Goal: Task Accomplishment & Management: Complete application form

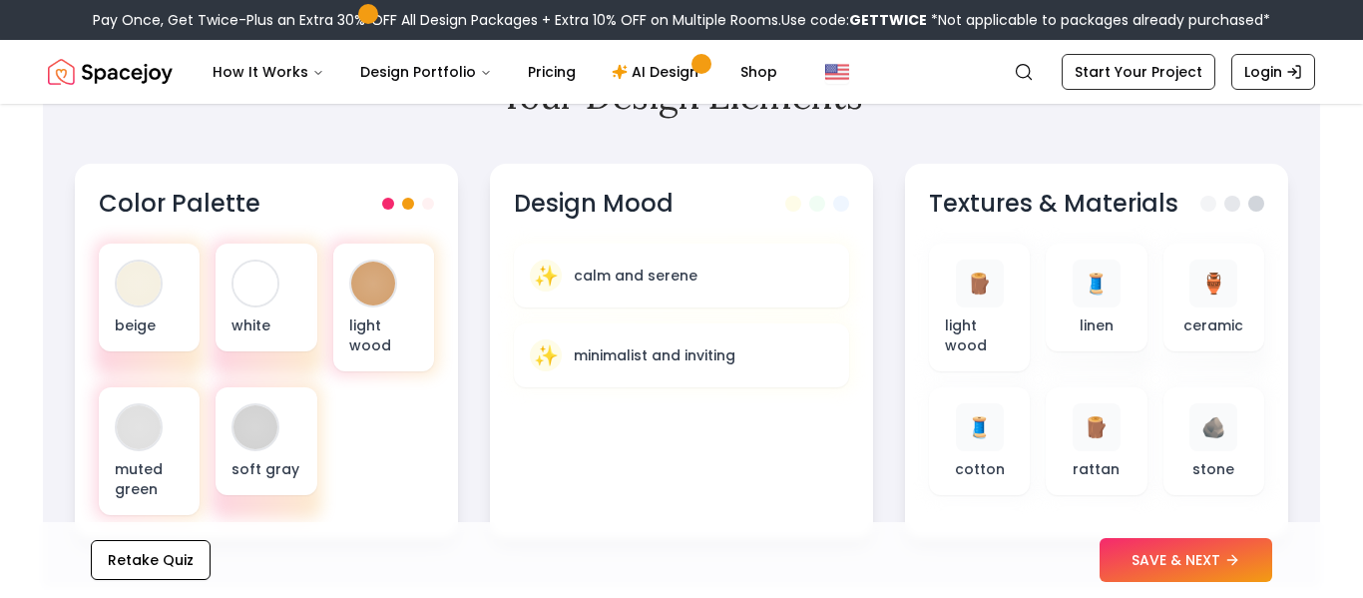
scroll to position [678, 0]
click at [1151, 562] on button "SAVE & NEXT" at bounding box center [1186, 560] width 173 height 44
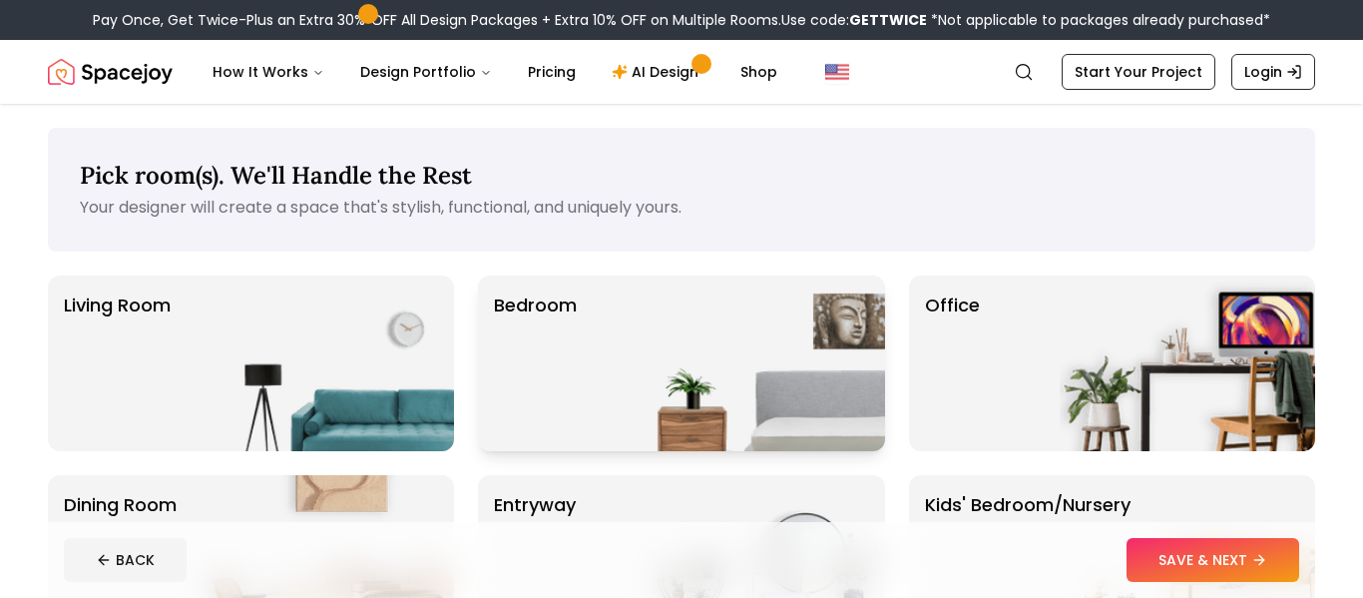
click at [605, 315] on div "Bedroom" at bounding box center [681, 363] width 406 height 176
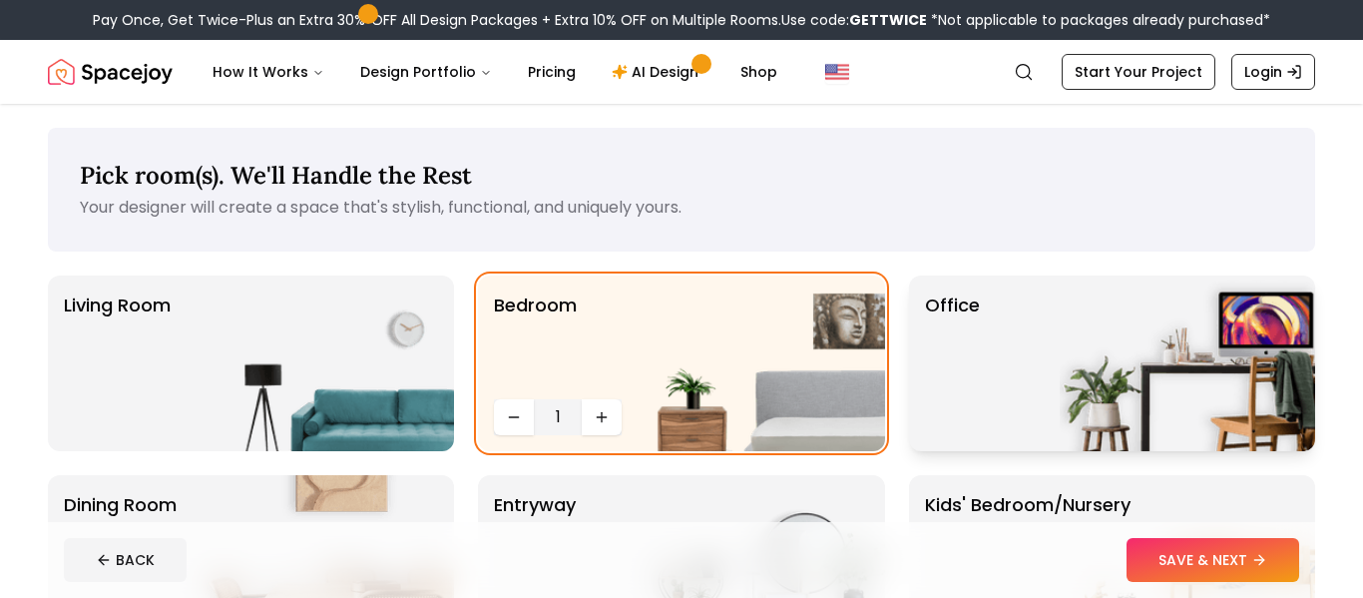
click at [962, 329] on p "Office" at bounding box center [952, 363] width 55 height 144
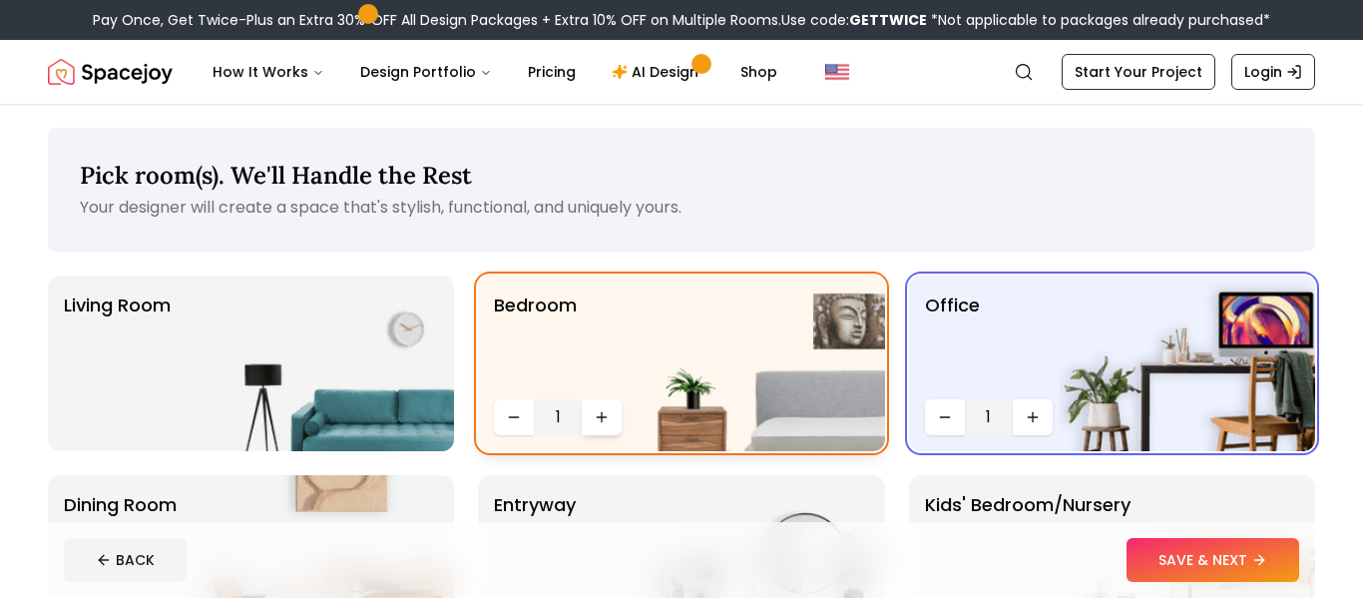
click at [592, 413] on button "Increase quantity" at bounding box center [602, 417] width 40 height 36
click at [335, 398] on img at bounding box center [327, 363] width 256 height 176
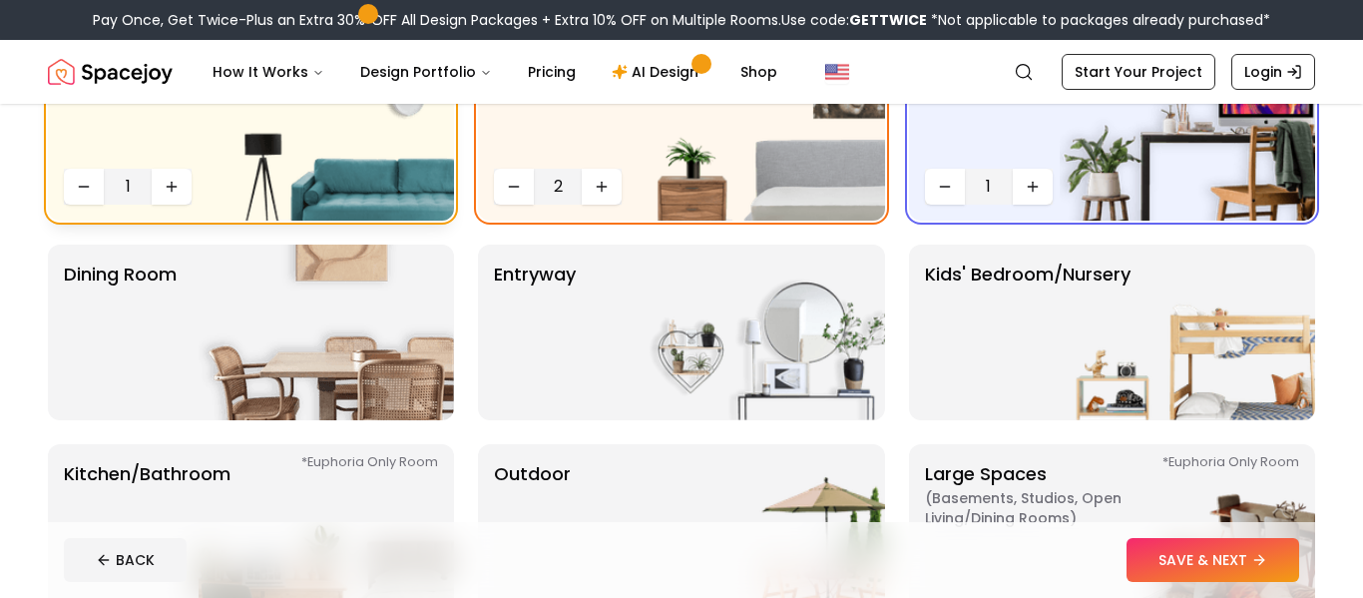
scroll to position [243, 0]
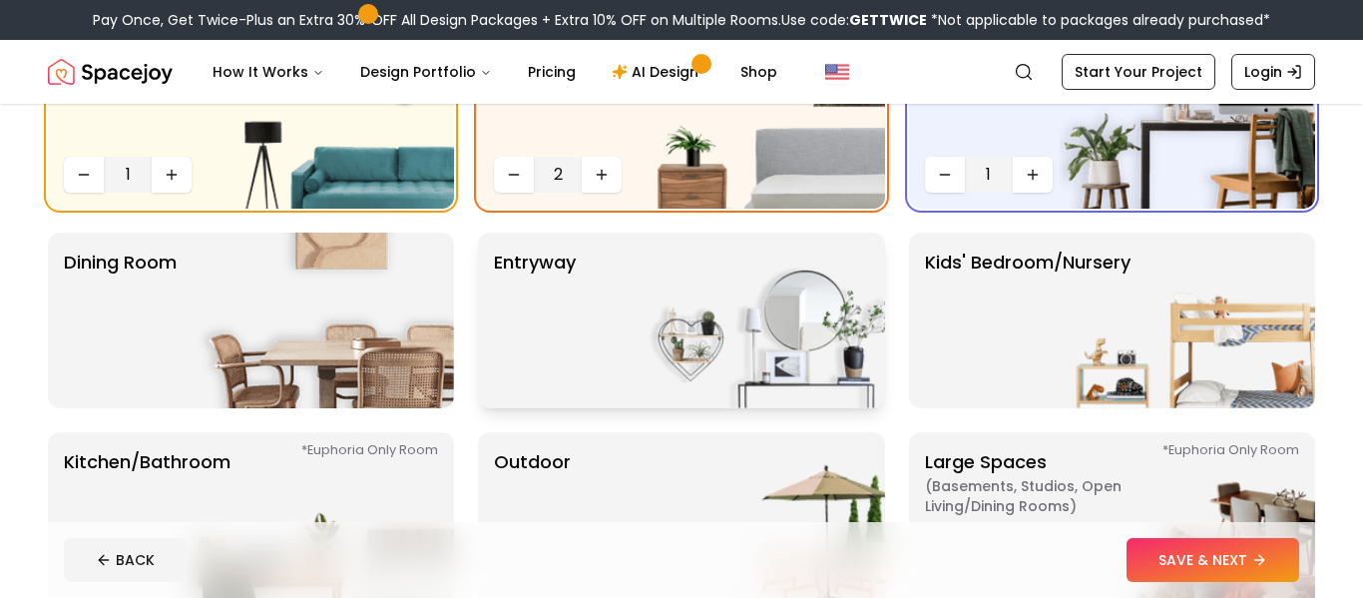
click at [597, 359] on div "entryway" at bounding box center [681, 321] width 406 height 176
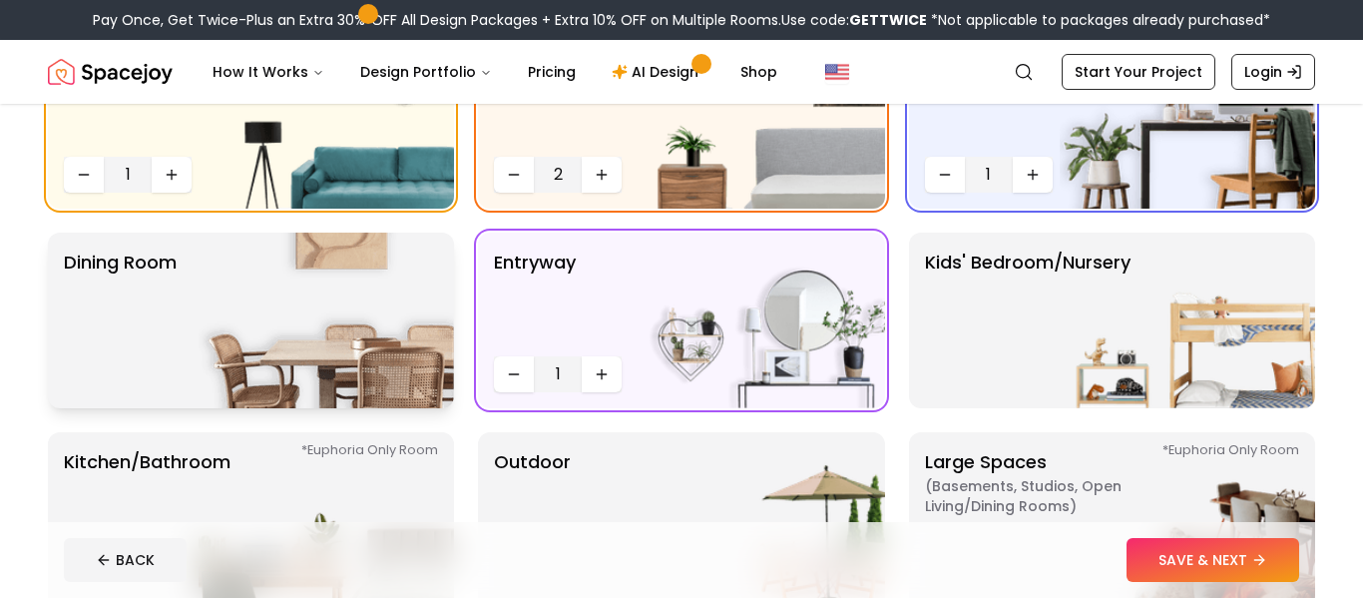
click at [301, 372] on img at bounding box center [327, 321] width 256 height 176
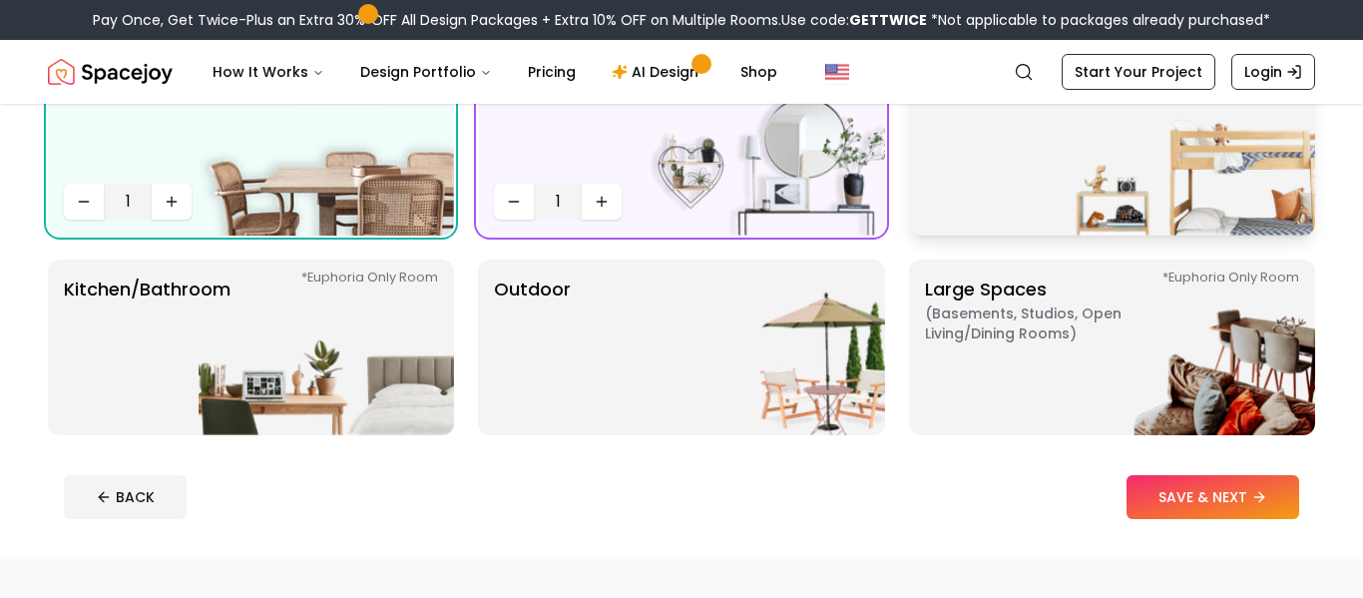
scroll to position [409, 0]
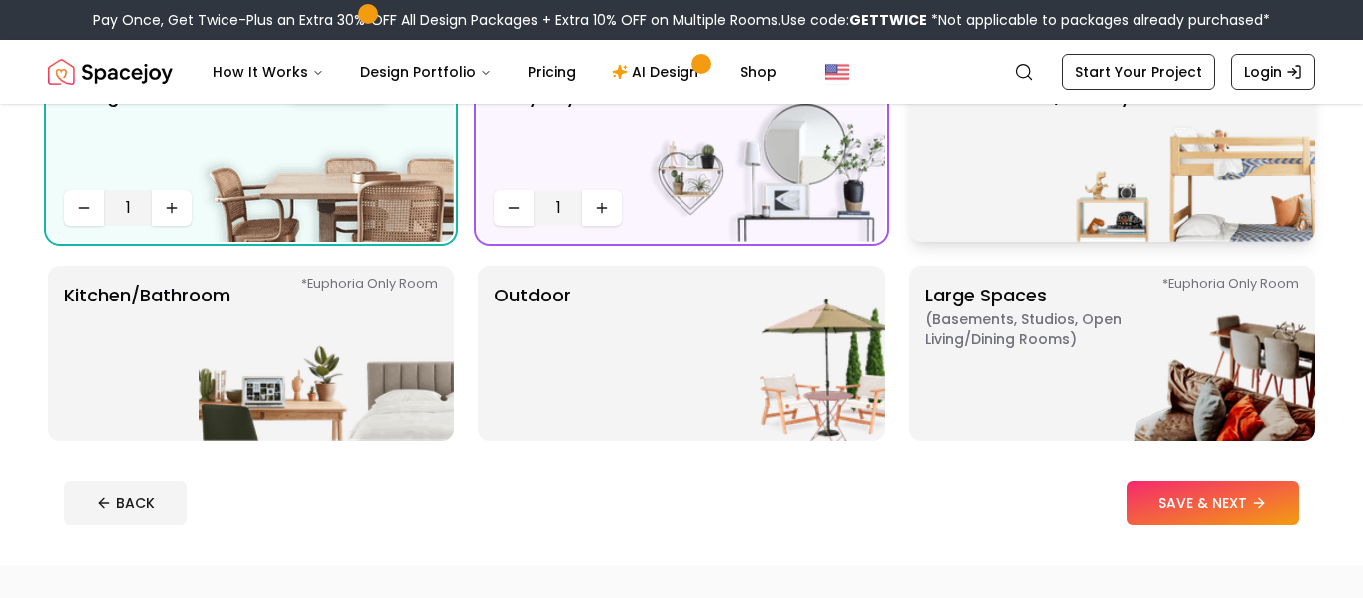
click at [1109, 155] on img at bounding box center [1188, 154] width 256 height 176
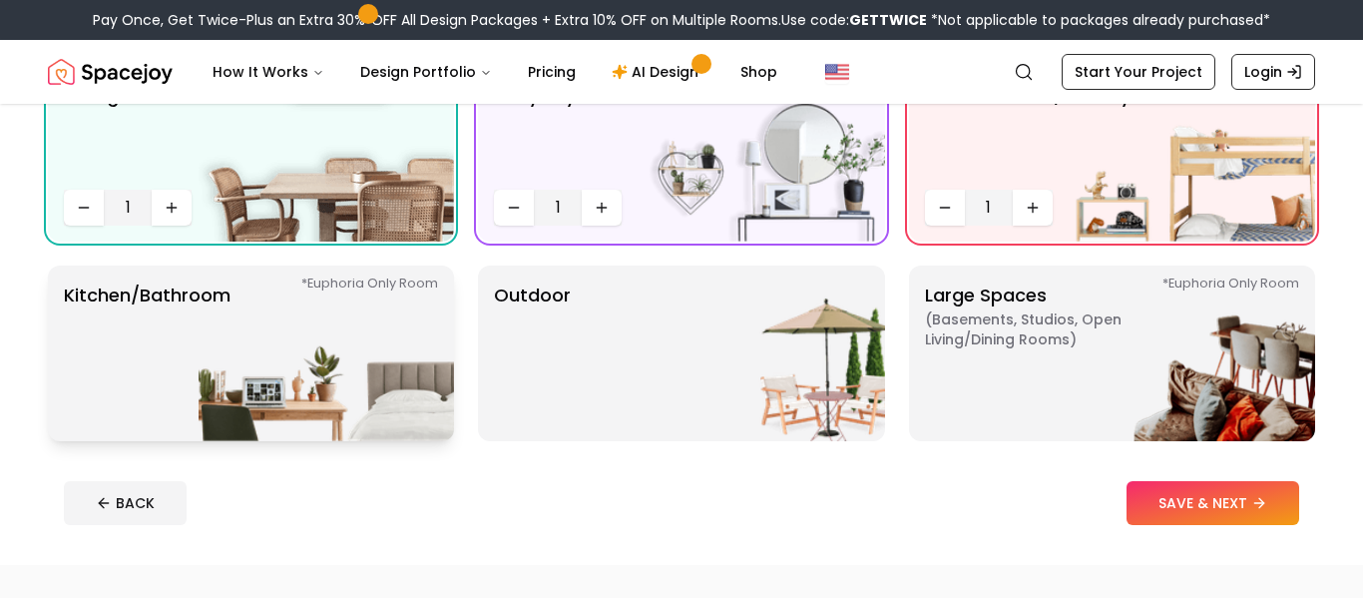
click at [376, 408] on img at bounding box center [327, 354] width 256 height 176
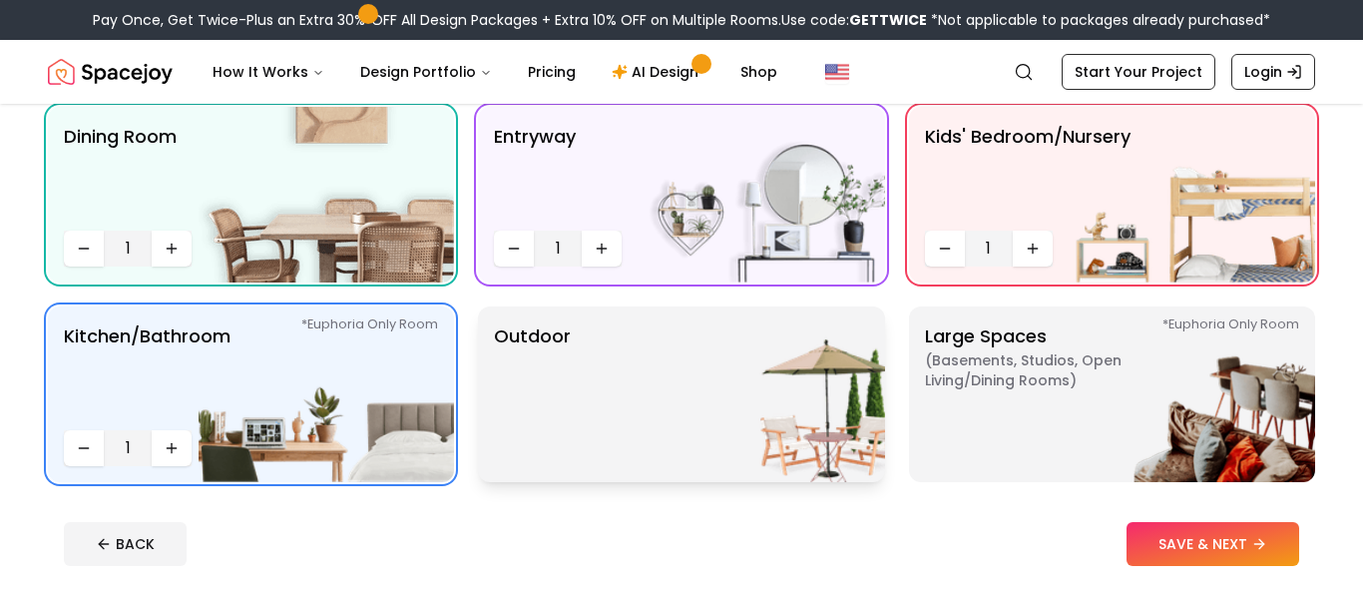
scroll to position [361, 0]
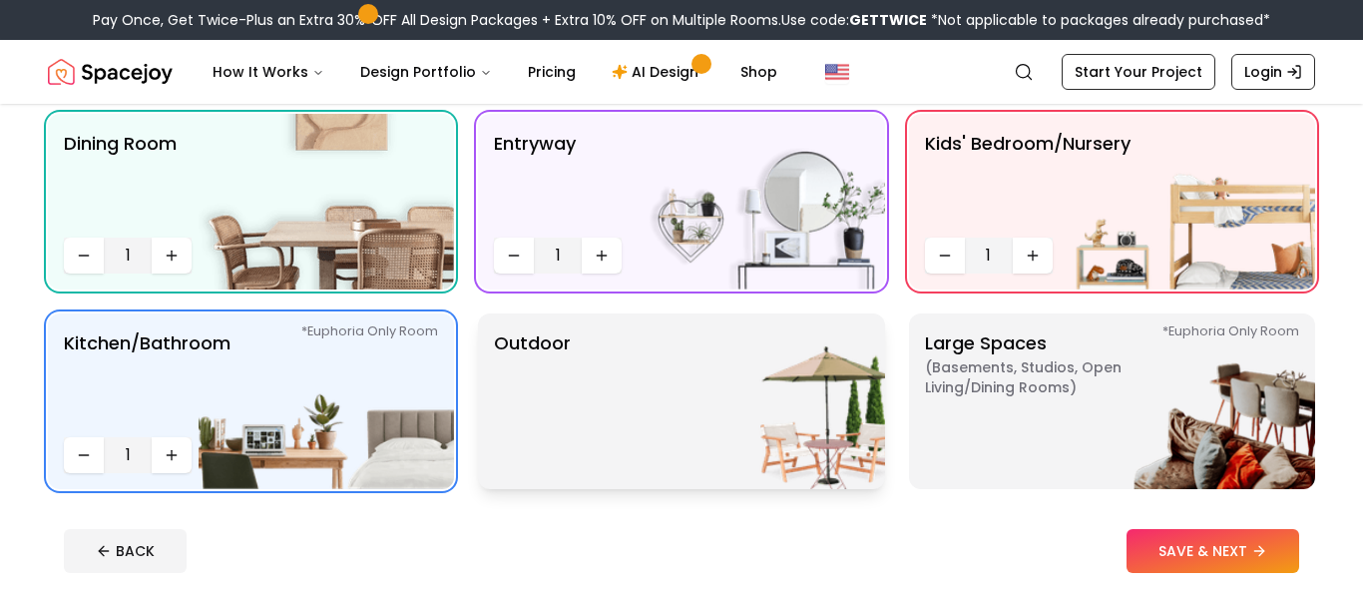
click at [789, 483] on img at bounding box center [758, 401] width 256 height 176
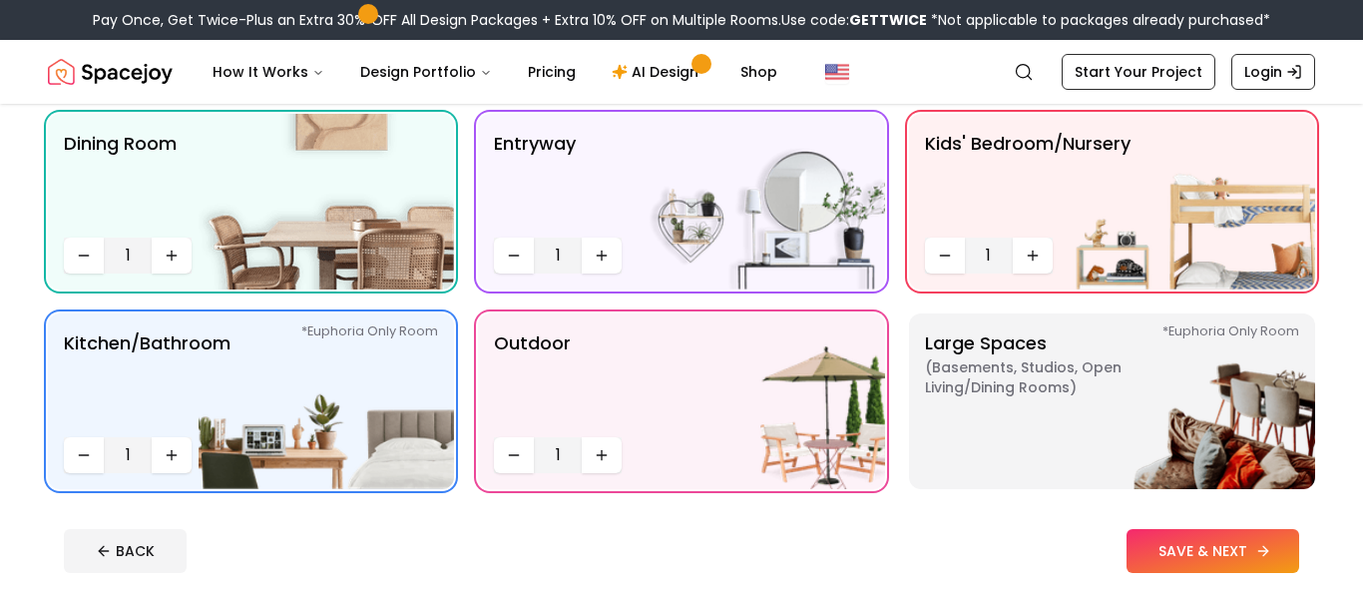
click at [1174, 545] on button "SAVE & NEXT" at bounding box center [1213, 551] width 173 height 44
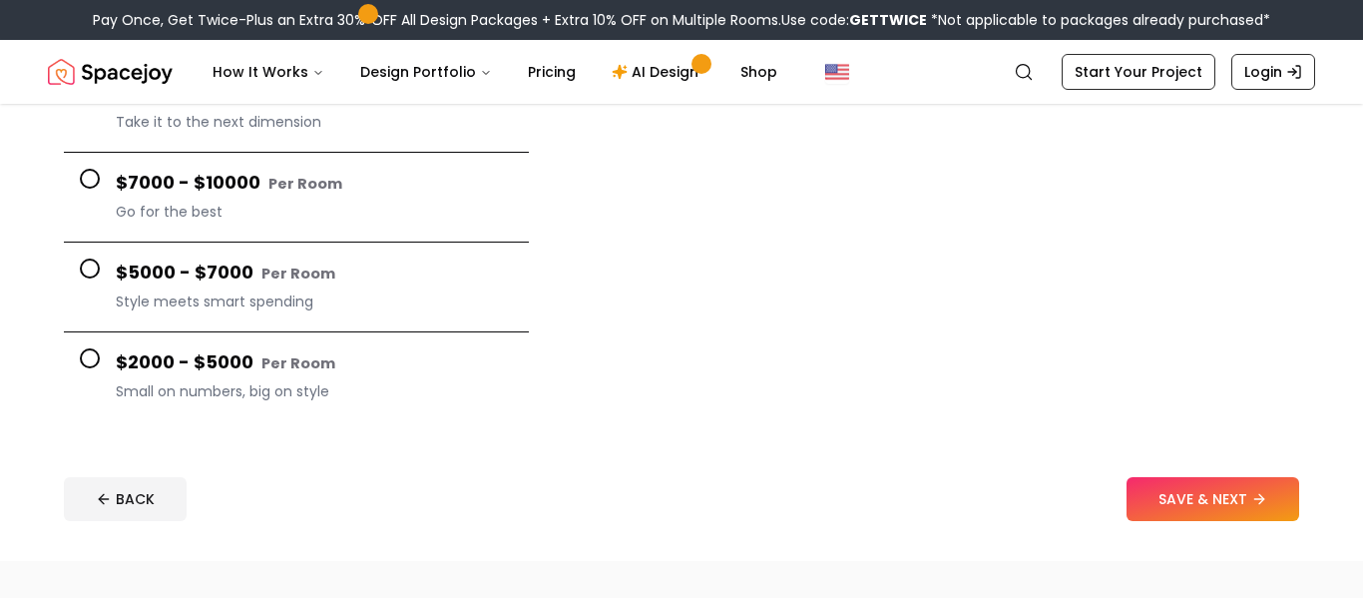
scroll to position [346, 0]
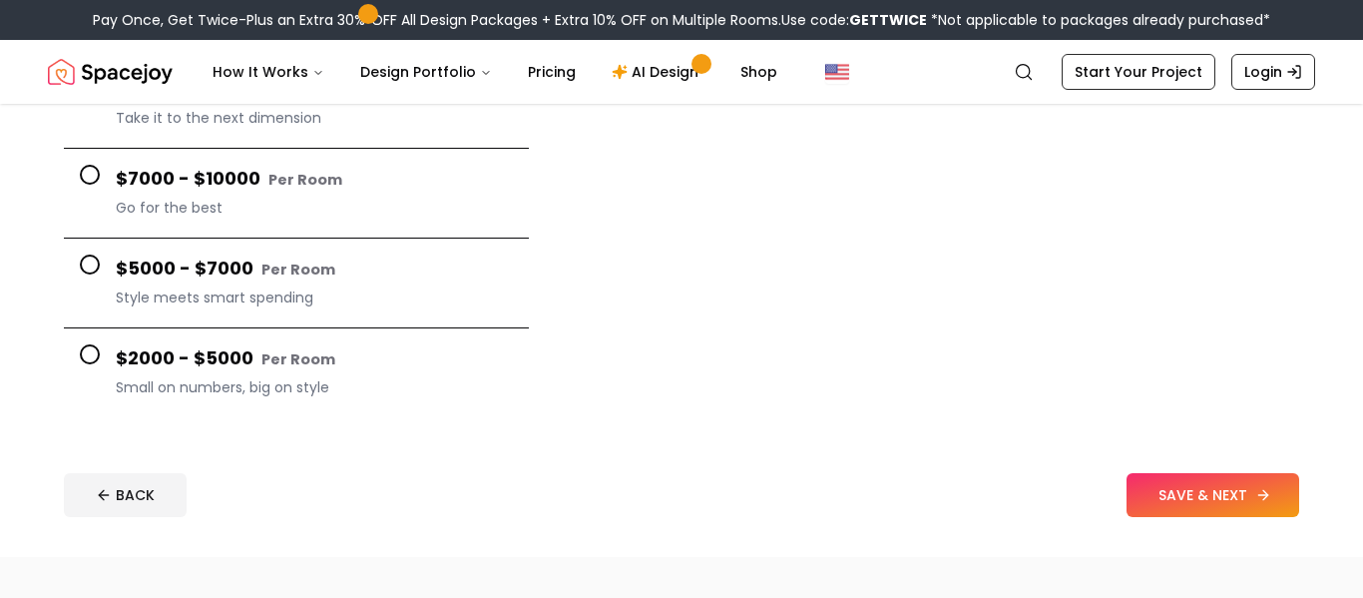
click at [1247, 494] on button "SAVE & NEXT" at bounding box center [1213, 495] width 173 height 44
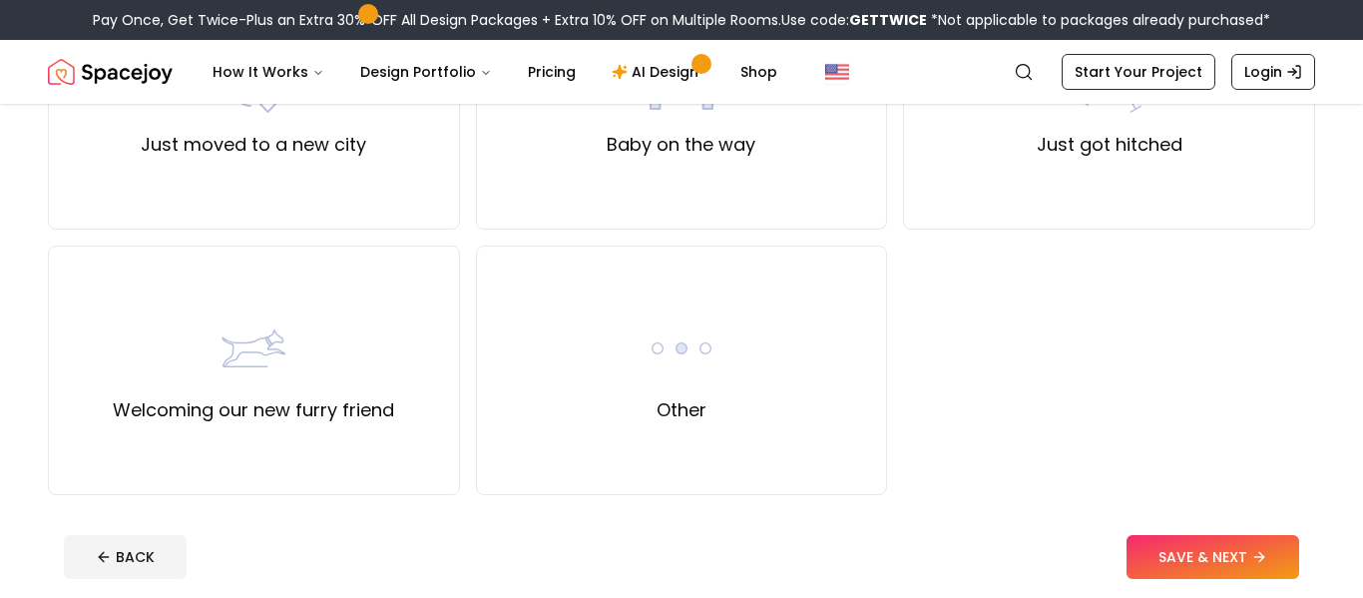
scroll to position [827, 0]
click at [665, 395] on label "Other" at bounding box center [682, 409] width 50 height 28
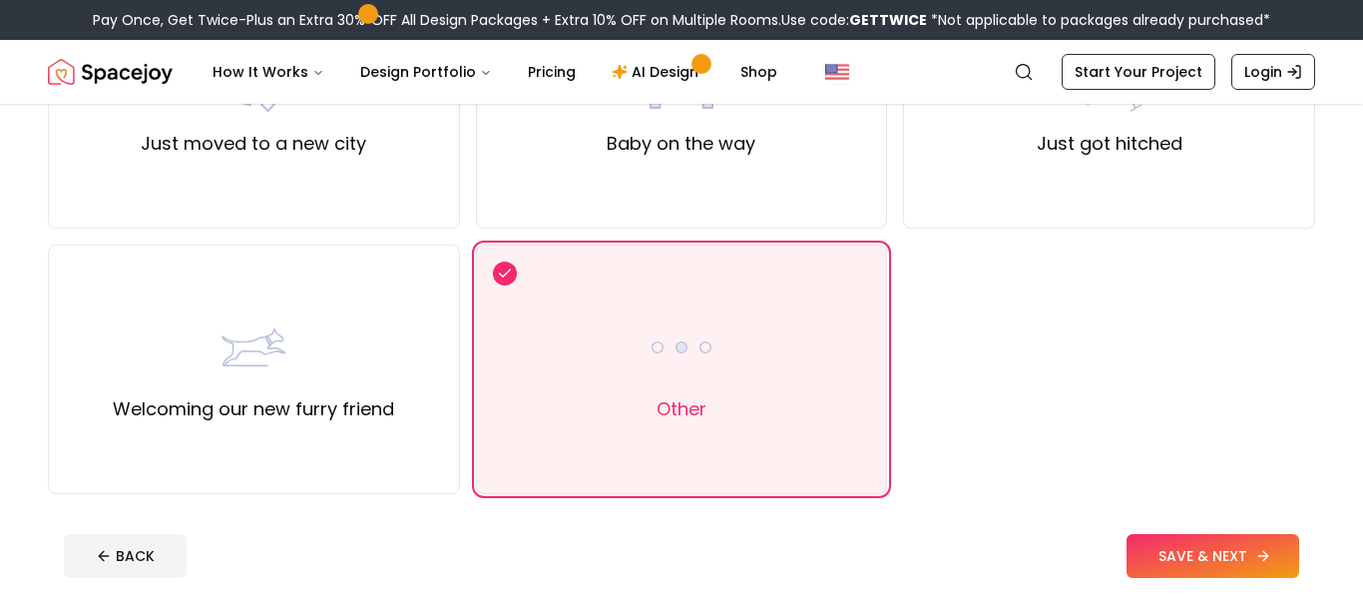
click at [1190, 542] on button "SAVE & NEXT" at bounding box center [1213, 556] width 173 height 44
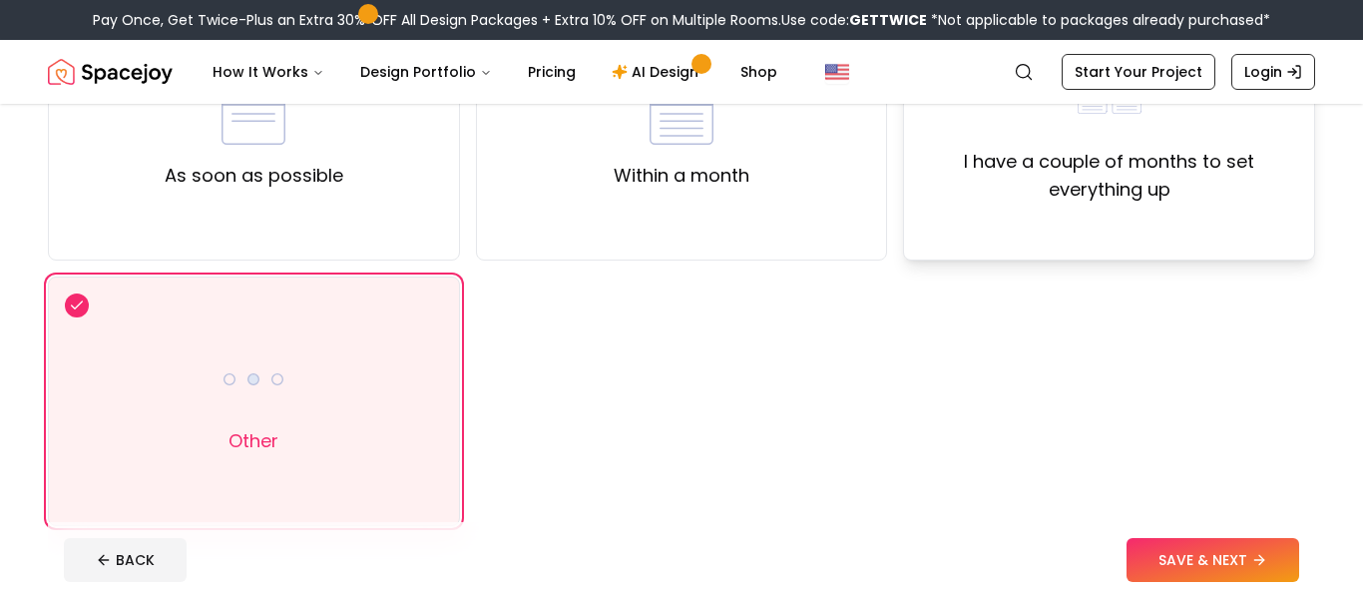
scroll to position [262, 0]
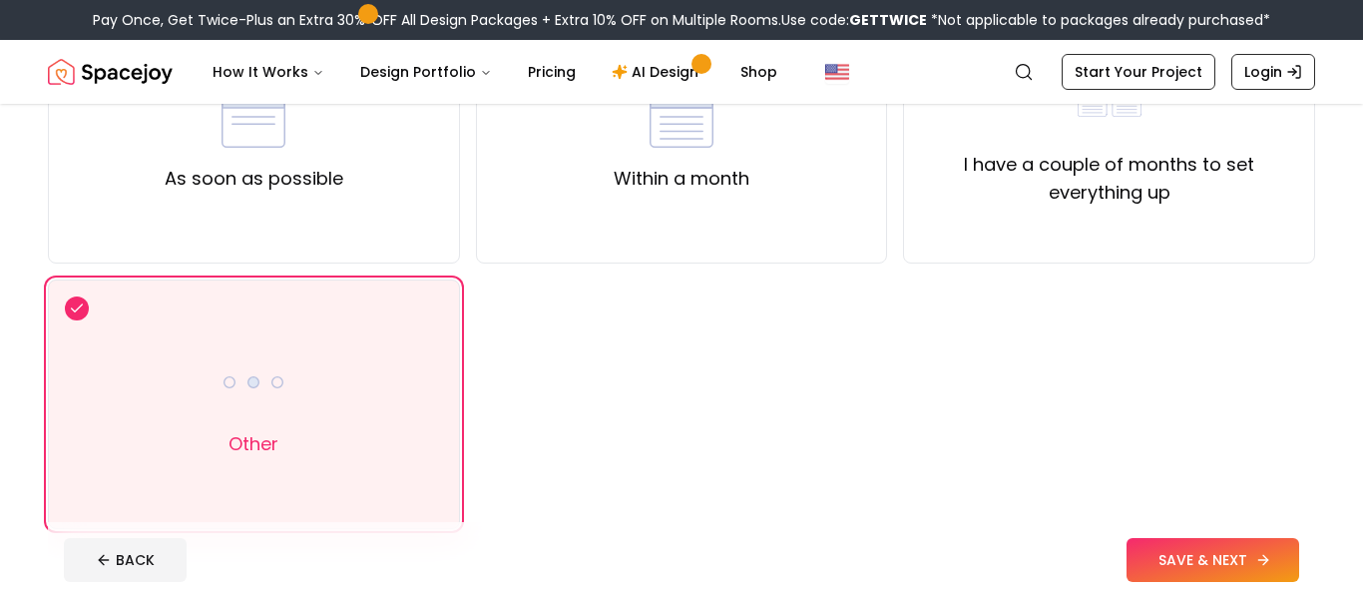
click at [1178, 545] on button "SAVE & NEXT" at bounding box center [1213, 560] width 173 height 44
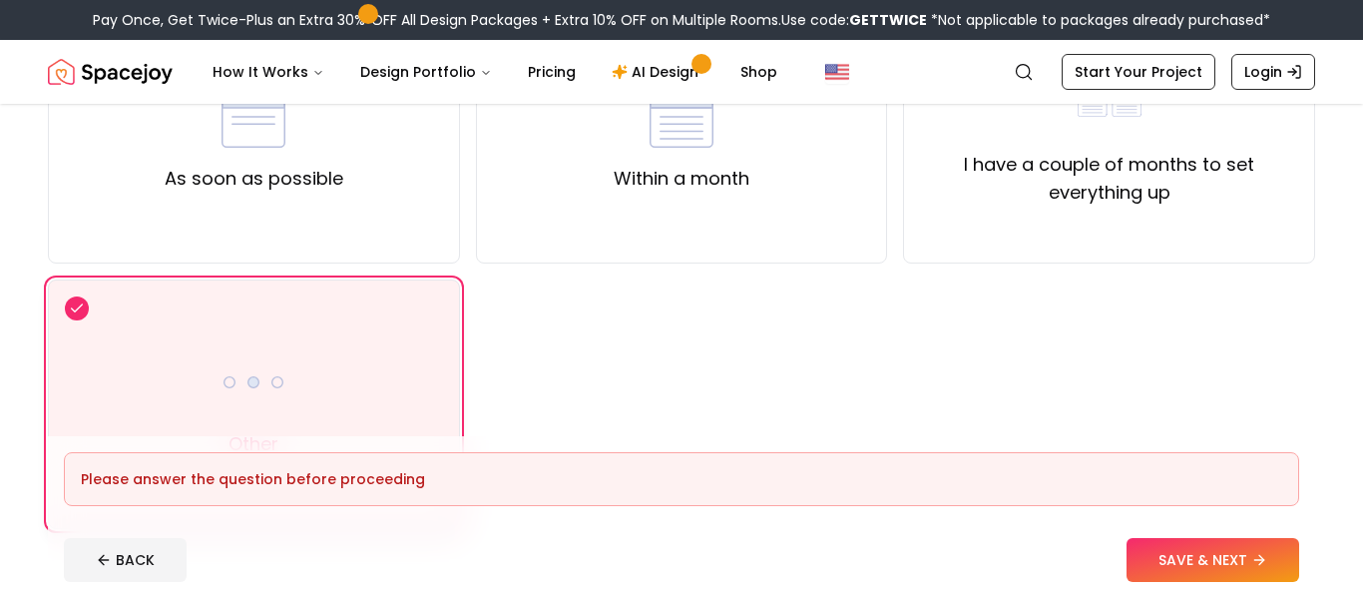
click at [317, 382] on div "Other" at bounding box center [254, 404] width 412 height 250
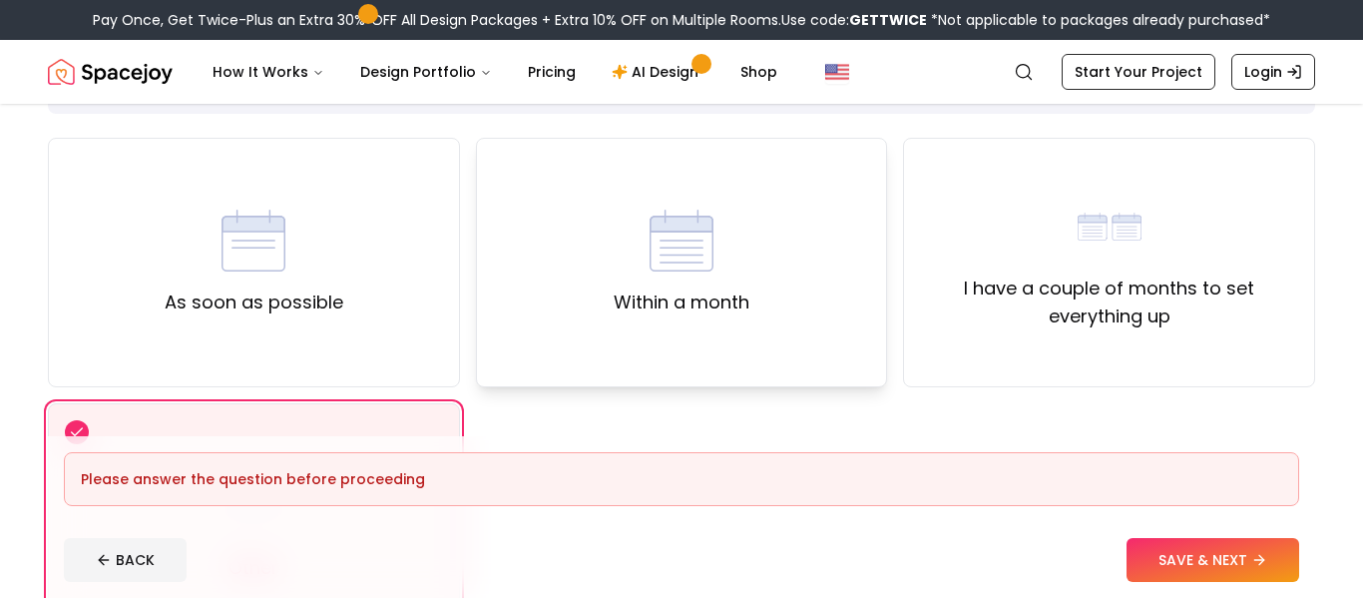
scroll to position [135, 0]
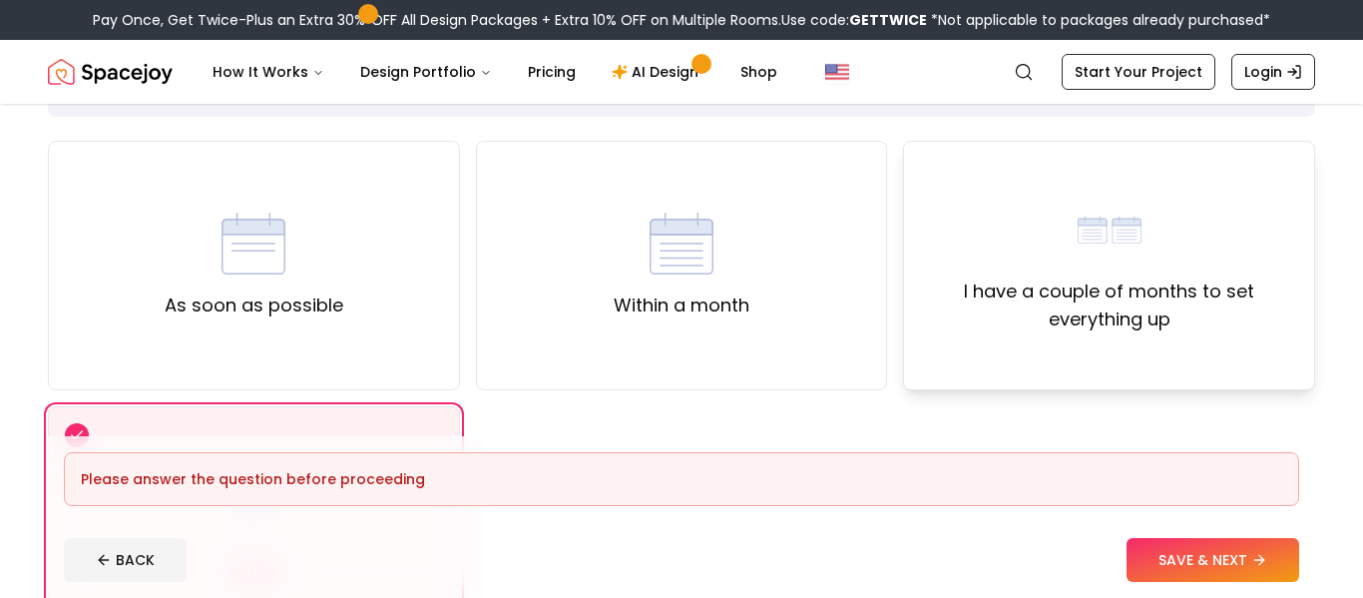
click at [1041, 277] on label "I have a couple of months to set everything up" at bounding box center [1109, 305] width 378 height 56
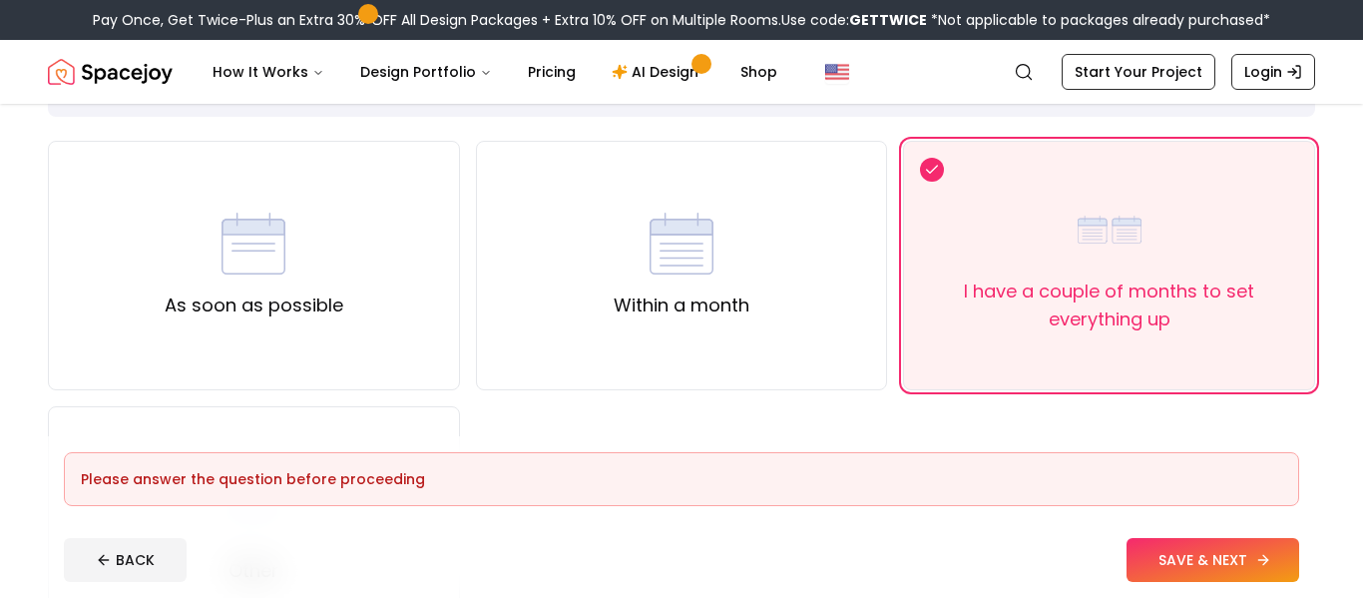
click at [1158, 545] on button "SAVE & NEXT" at bounding box center [1213, 560] width 173 height 44
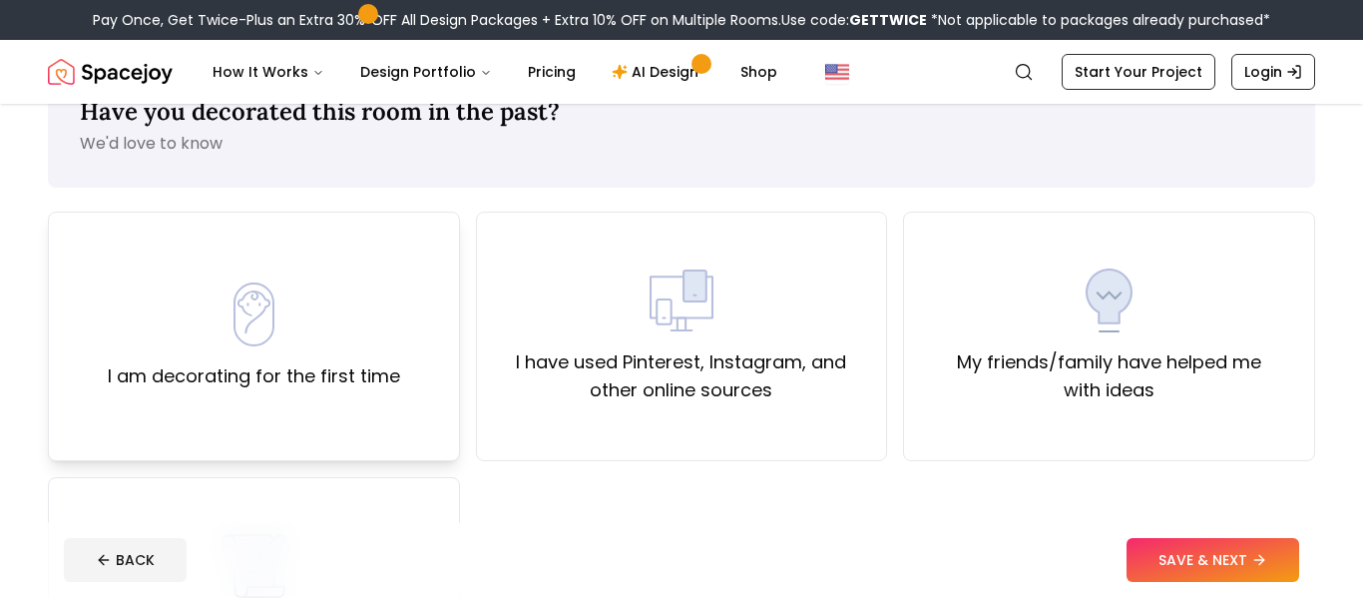
scroll to position [60, 0]
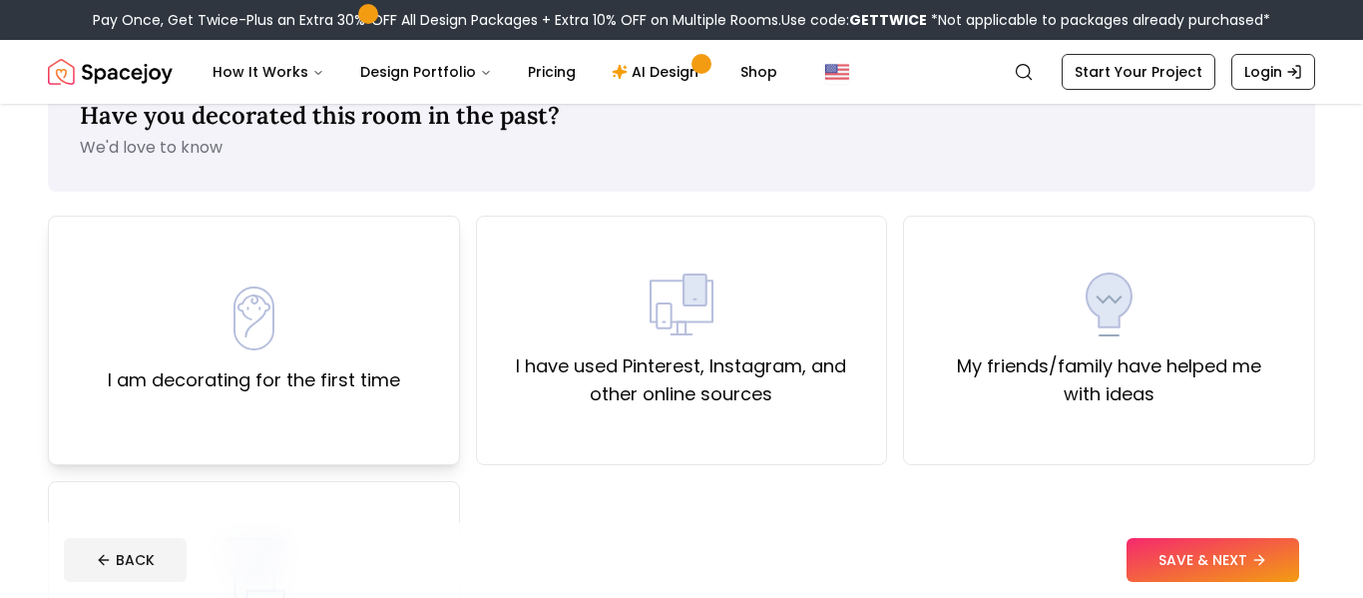
click at [389, 389] on label "I am decorating for the first time" at bounding box center [254, 380] width 292 height 28
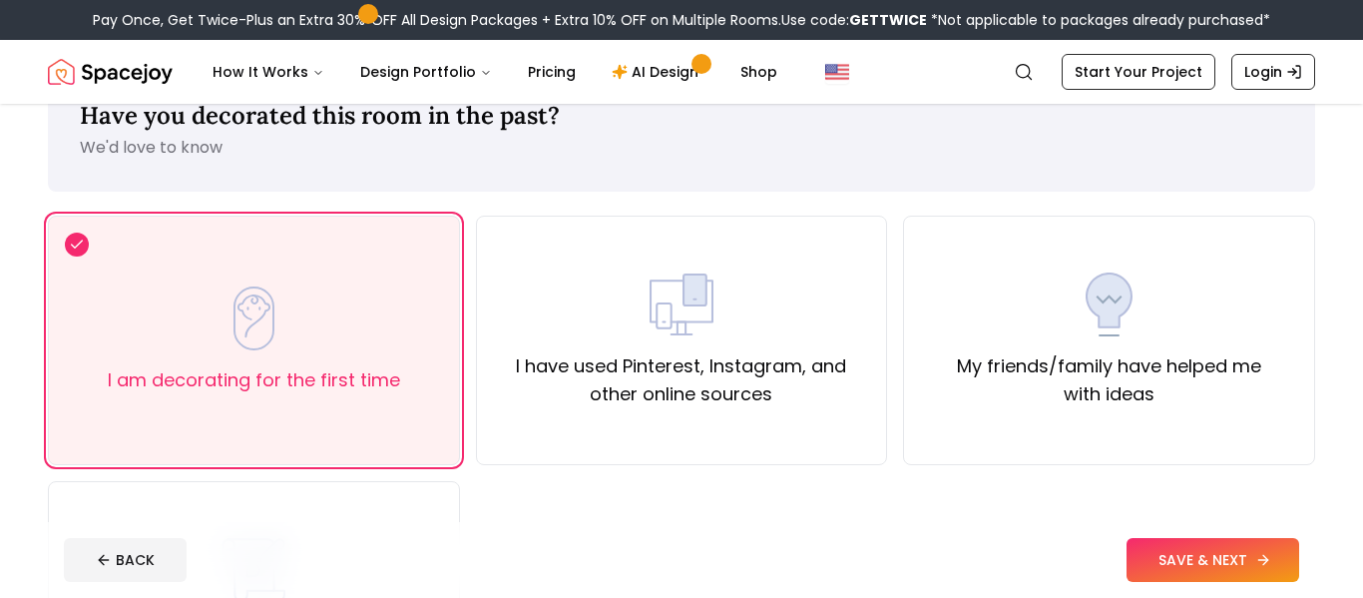
click at [1153, 543] on button "SAVE & NEXT" at bounding box center [1213, 560] width 173 height 44
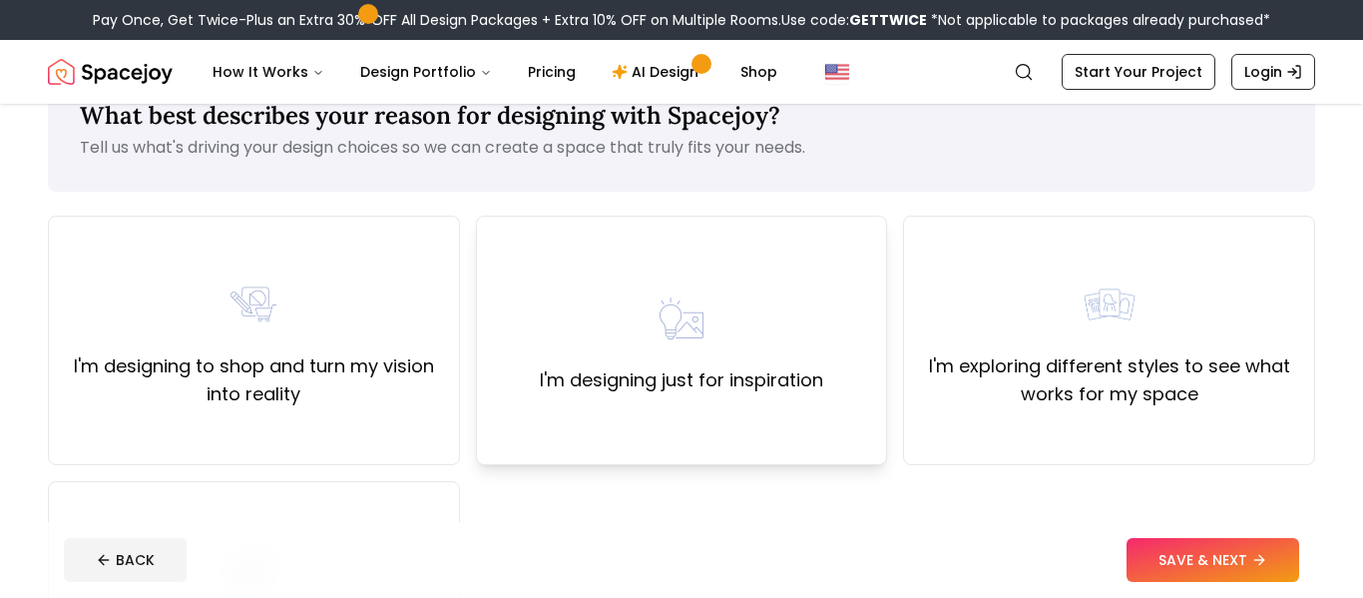
click at [717, 426] on div "I'm designing just for inspiration" at bounding box center [682, 341] width 412 height 250
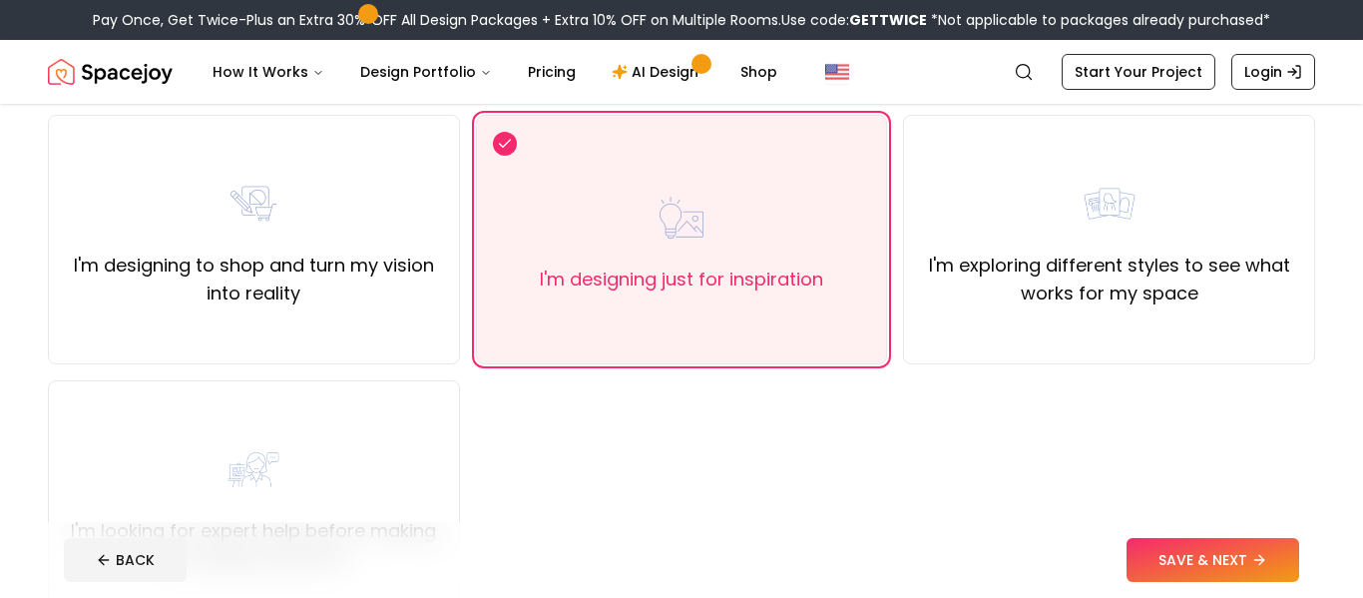
scroll to position [159, 0]
click at [970, 366] on div "I'm designing to shop and turn my vision into reality I'm designing just for in…" at bounding box center [682, 374] width 1268 height 515
click at [1034, 306] on label "I'm exploring different styles to see what works for my space" at bounding box center [1109, 282] width 378 height 56
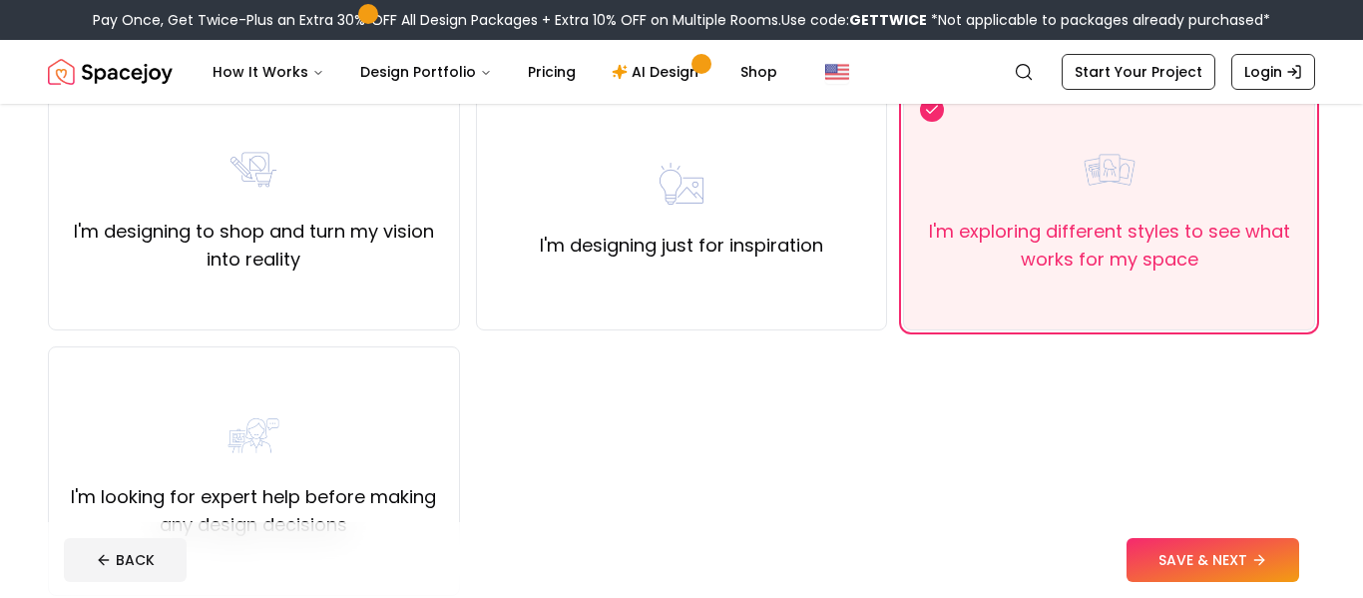
scroll to position [191, 0]
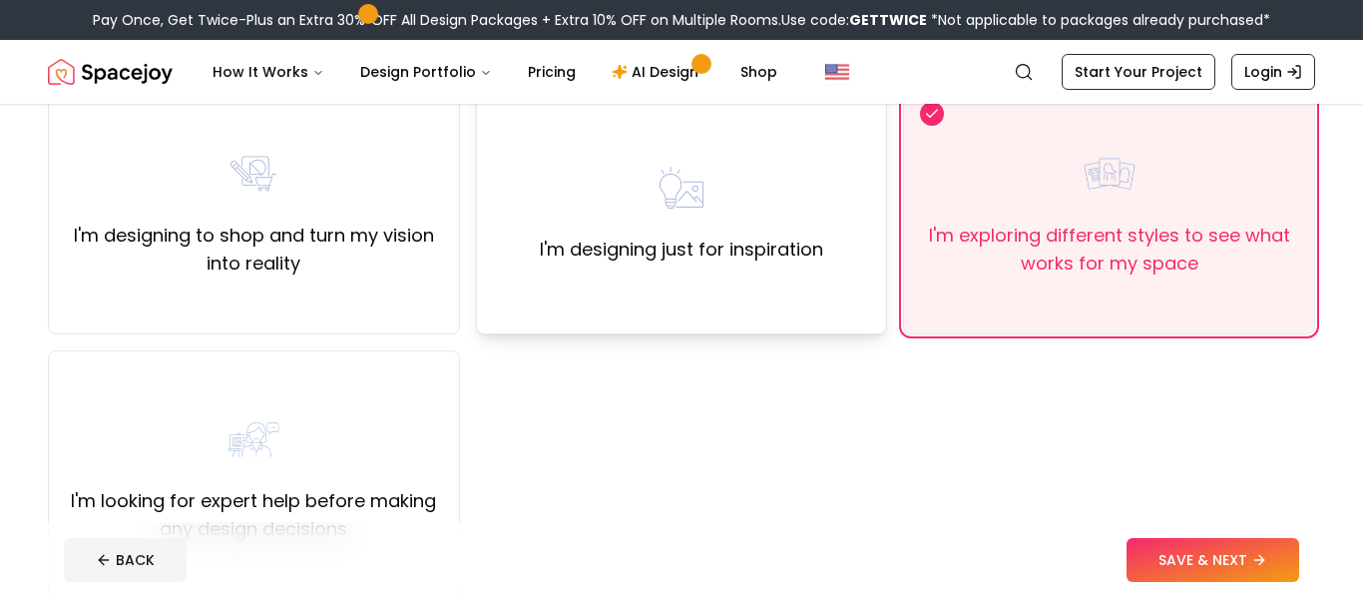
click at [807, 230] on div "I'm designing just for inspiration" at bounding box center [681, 210] width 283 height 108
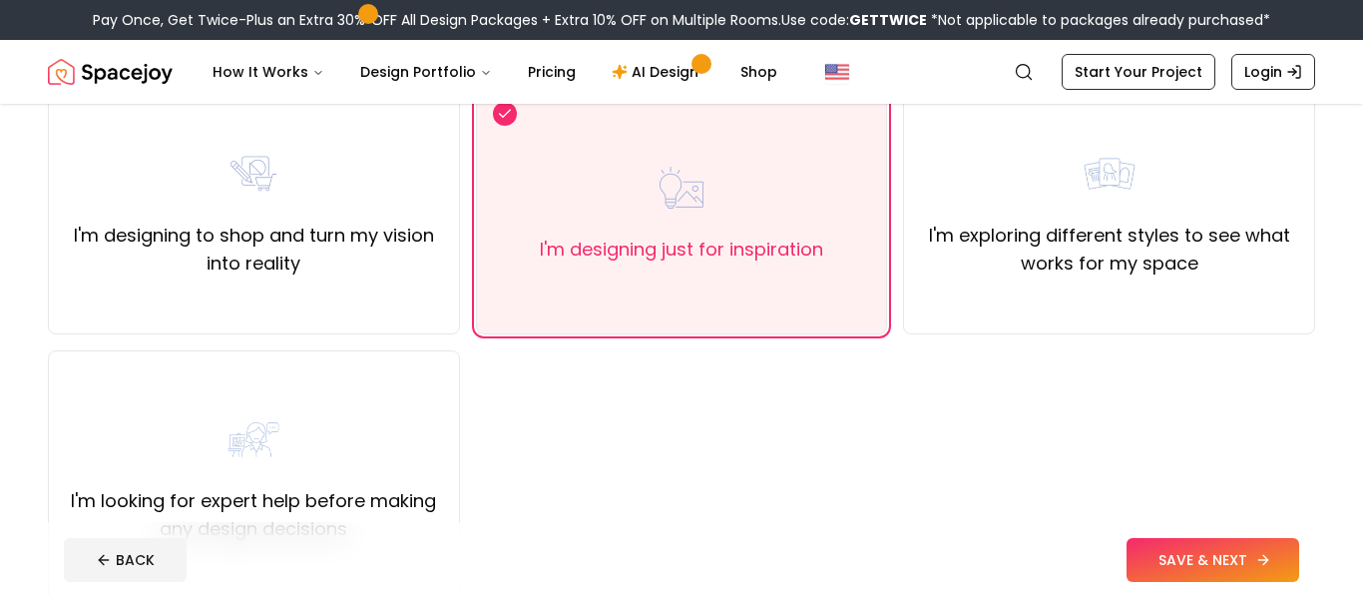
click at [1229, 572] on button "SAVE & NEXT" at bounding box center [1213, 560] width 173 height 44
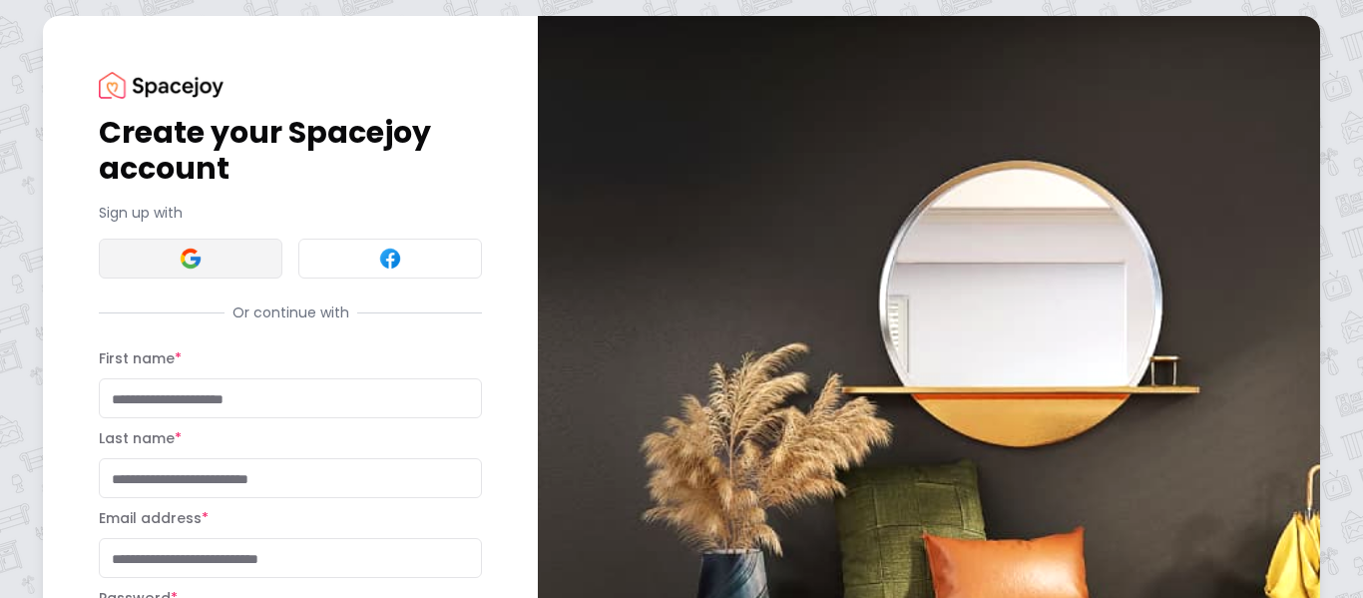
click at [210, 255] on button at bounding box center [191, 259] width 184 height 40
